Goal: Find specific page/section: Find specific page/section

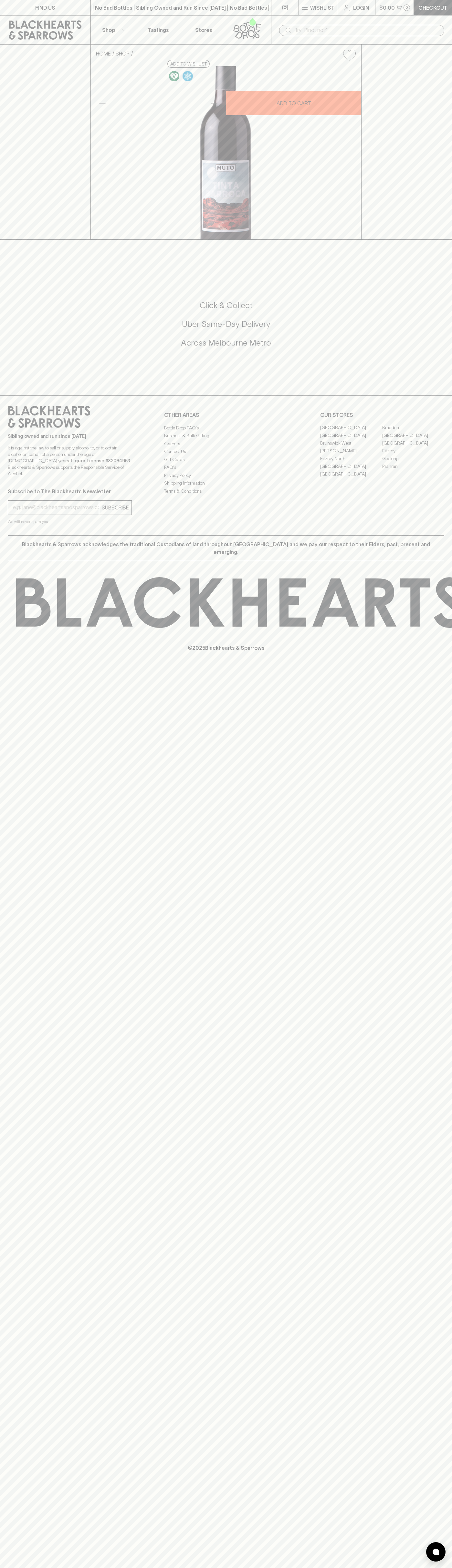
click at [436, 23] on div "​" at bounding box center [361, 30] width 181 height 29
click at [434, 848] on div "FIND US | No Bad Bottles | Sibling Owned and Run Since 2006 | No Bad Bottles | …" at bounding box center [226, 784] width 452 height 1568
click at [74, 1567] on html "FIND US | No Bad Bottles | Sibling Owned and Run Since 2006 | No Bad Bottles | …" at bounding box center [226, 784] width 452 height 1568
click at [25, 428] on icon at bounding box center [49, 417] width 82 height 22
click at [413, 439] on link "[GEOGRAPHIC_DATA]" at bounding box center [413, 435] width 62 height 8
